Goal: Navigation & Orientation: Find specific page/section

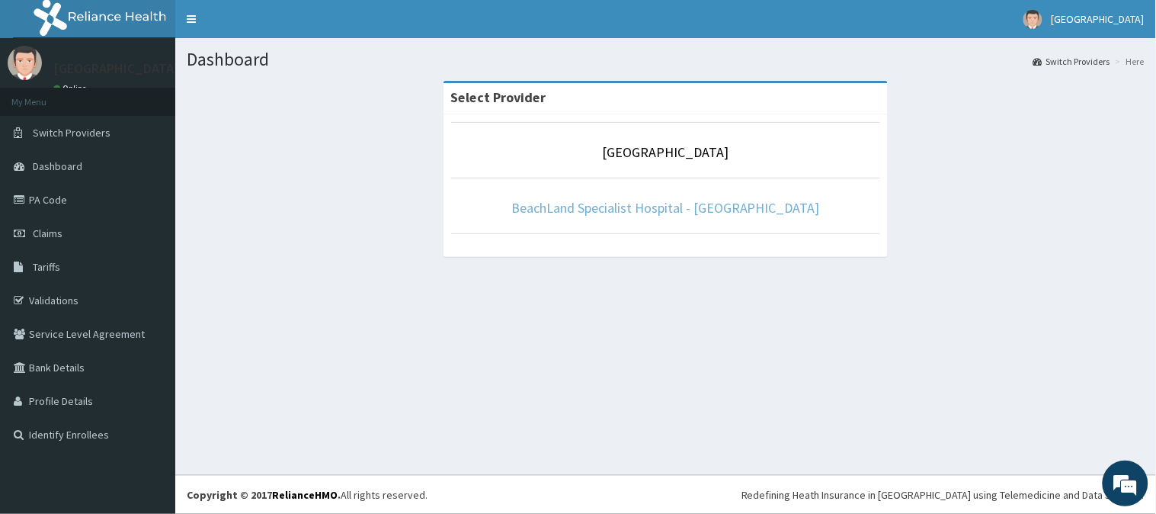
click at [673, 212] on link "BeachLand Specialist Hospital - [GEOGRAPHIC_DATA]" at bounding box center [665, 208] width 309 height 18
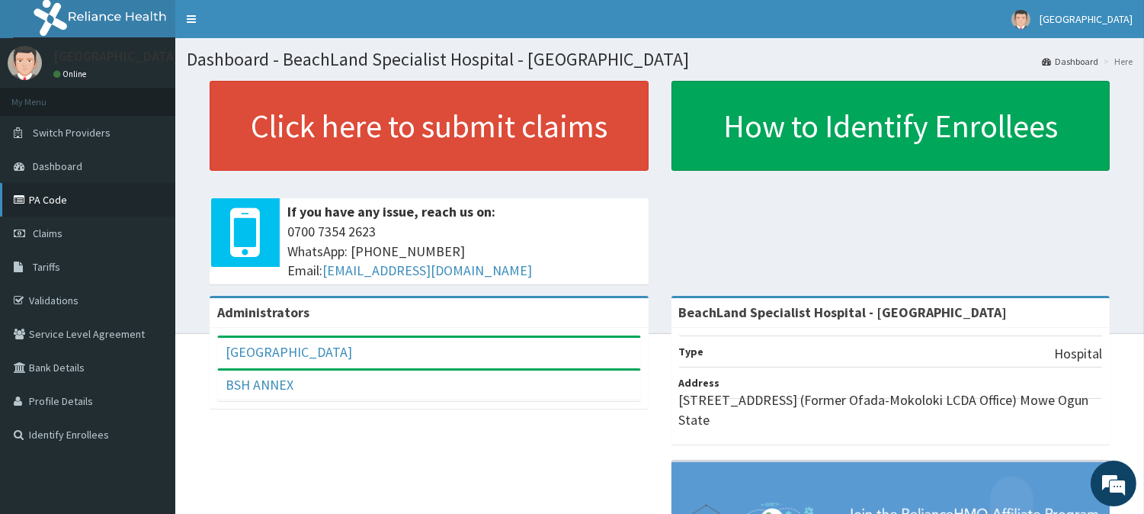
click at [35, 198] on link "PA Code" at bounding box center [87, 200] width 175 height 34
